Goal: Check status

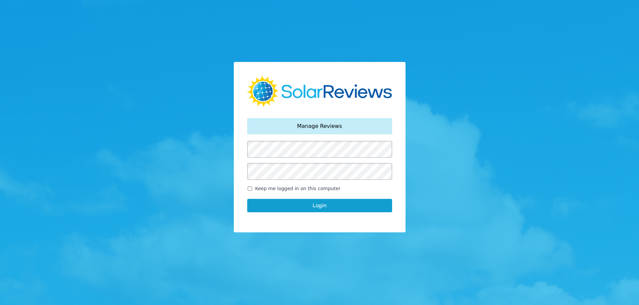
click at [302, 206] on button "Login" at bounding box center [319, 205] width 145 height 13
click at [319, 205] on button "Login" at bounding box center [319, 205] width 145 height 13
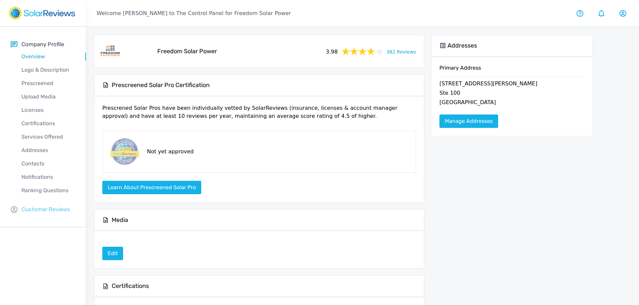
click at [38, 210] on p "Customer Reviews" at bounding box center [45, 210] width 49 height 8
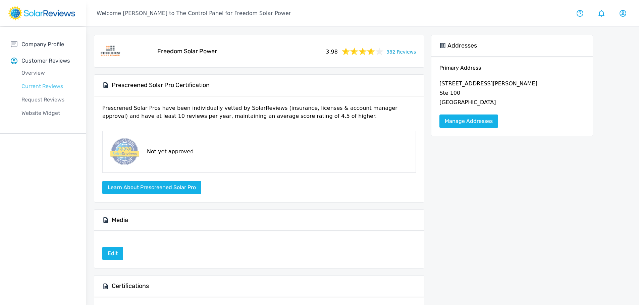
click at [48, 86] on p "Current Reviews" at bounding box center [48, 86] width 75 height 8
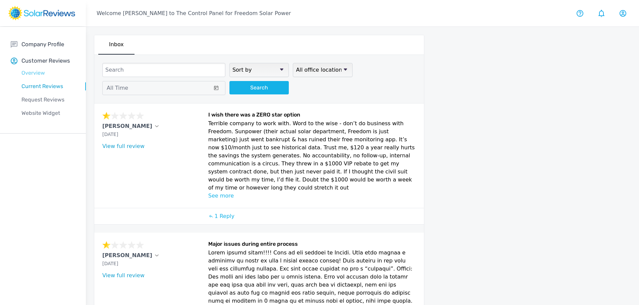
click at [44, 73] on p "Overview" at bounding box center [48, 73] width 75 height 8
